Goal: Information Seeking & Learning: Understand process/instructions

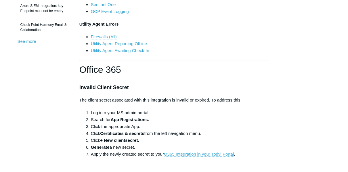
scroll to position [201, 0]
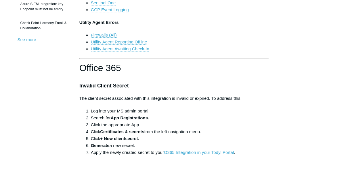
click at [197, 151] on link "O365 Integration in your Todyl Portal" at bounding box center [199, 152] width 70 height 5
click at [222, 83] on h3 "Invalid Client Secret" at bounding box center [173, 86] width 189 height 8
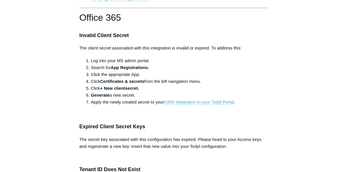
scroll to position [270, 0]
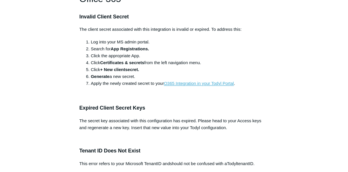
click at [222, 83] on link "O365 Integration in your Todyl Portal" at bounding box center [199, 83] width 70 height 5
click at [196, 83] on link "O365 Integration in your Todyl Portal" at bounding box center [199, 83] width 70 height 5
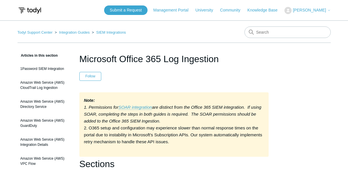
scroll to position [2963, 0]
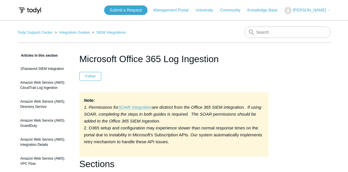
click at [219, 114] on em "are distinct from the Office 365 SIEM integration. If using SOAR, completing th…" at bounding box center [172, 114] width 177 height 19
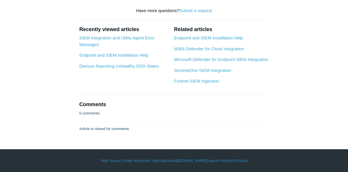
scroll to position [2210, 0]
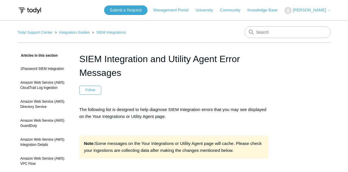
scroll to position [270, 0]
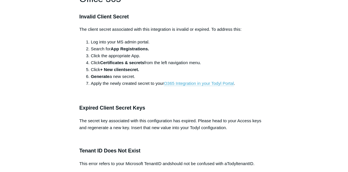
click at [217, 81] on link "O365 Integration in your Todyl Portal" at bounding box center [199, 83] width 70 height 5
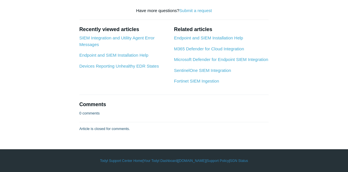
scroll to position [2916, 0]
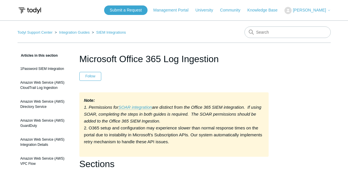
scroll to position [2963, 0]
